Goal: Information Seeking & Learning: Learn about a topic

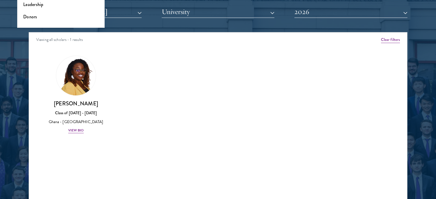
scroll to position [729, 0]
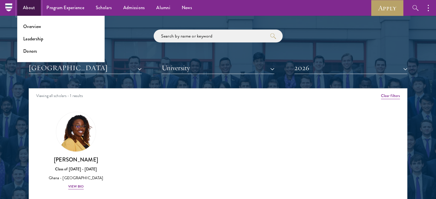
scroll to position [672, 0]
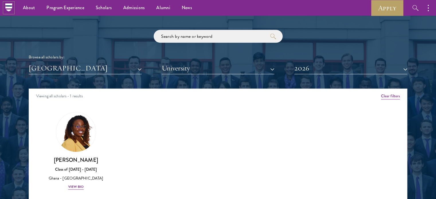
click at [6, 6] on icon at bounding box center [8, 7] width 9 height 9
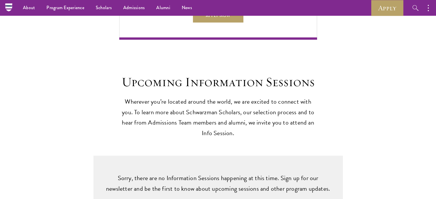
scroll to position [1468, 0]
